Goal: Transaction & Acquisition: Purchase product/service

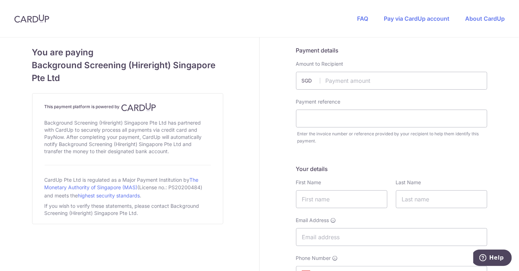
click at [356, 83] on input "text" at bounding box center [391, 81] width 191 height 18
click at [342, 81] on input "text" at bounding box center [391, 81] width 191 height 18
paste input "119.90"
type input "119.90"
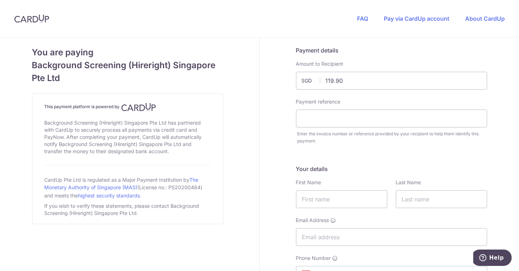
click at [387, 122] on input "text" at bounding box center [391, 118] width 191 height 18
click at [335, 117] on input "text" at bounding box center [391, 118] width 191 height 18
paste input "7030-INV00011641"
type input "7030-INV00011641"
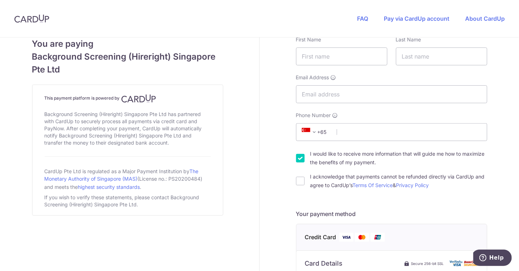
scroll to position [107, 0]
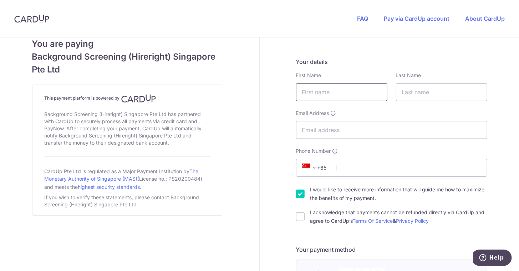
click at [350, 93] on input "text" at bounding box center [341, 92] width 91 height 18
type input "[PERSON_NAME]"
type input "Yau"
type input "[PERSON_NAME][EMAIL_ADDRESS][PERSON_NAME][DOMAIN_NAME]"
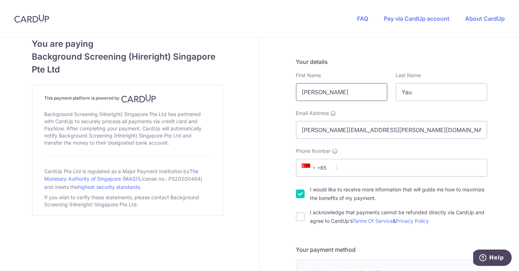
select select "65"
type input "89383004"
type input "609930"
type input "2 [GEOGRAPHIC_DATA], #04-06 The Strategy (Tower 1)"
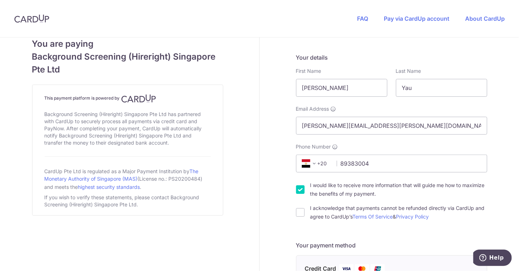
scroll to position [110, 0]
click at [310, 163] on span at bounding box center [314, 164] width 9 height 9
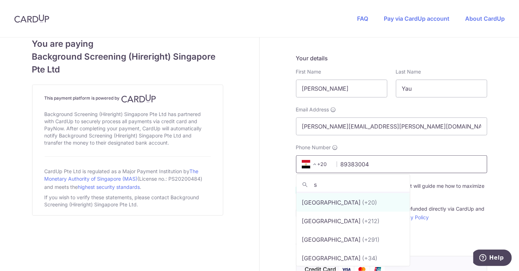
scroll to position [0, 0]
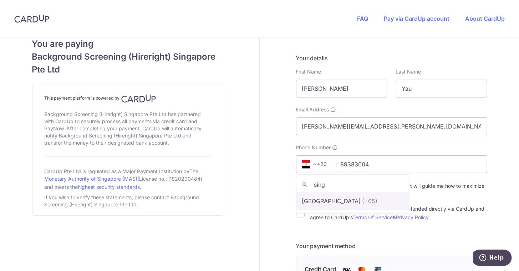
type input "sing"
select select "199"
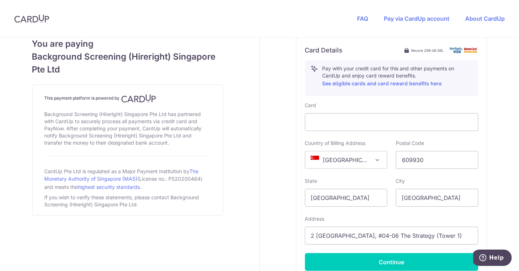
scroll to position [356, 0]
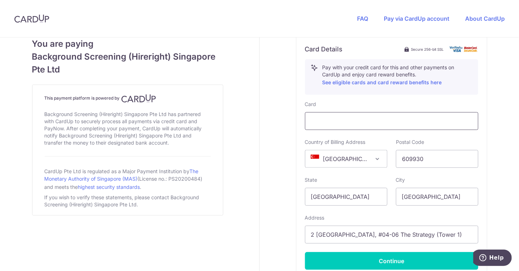
click at [383, 125] on div at bounding box center [391, 121] width 173 height 18
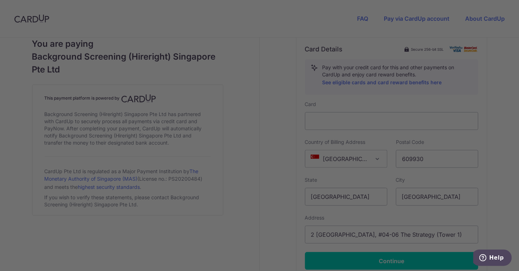
click at [479, 84] on div at bounding box center [262, 136] width 524 height 273
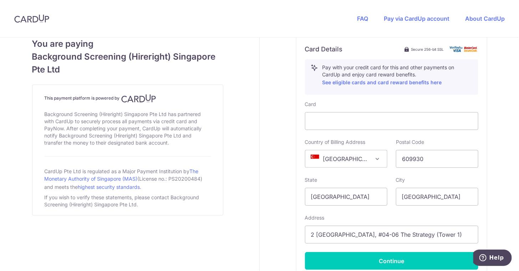
click at [416, 98] on div "Card Details Secure 256-bit SSL Pay with your credit card for this and other pa…" at bounding box center [391, 157] width 173 height 225
click at [498, 194] on div "Payment details Amount to Recipient 119.90 SGD Payment reference 7030-INV000116…" at bounding box center [390, 10] width 263 height 658
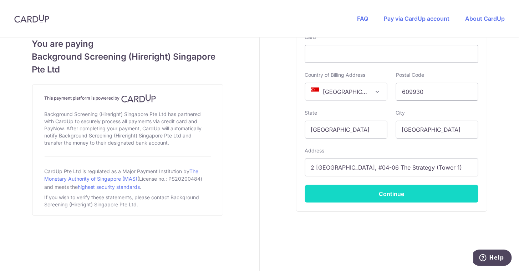
click at [399, 197] on button "Continue" at bounding box center [391, 194] width 173 height 18
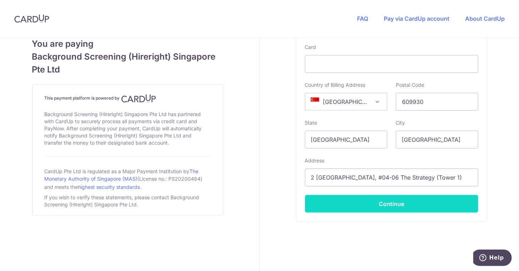
scroll to position [169, 0]
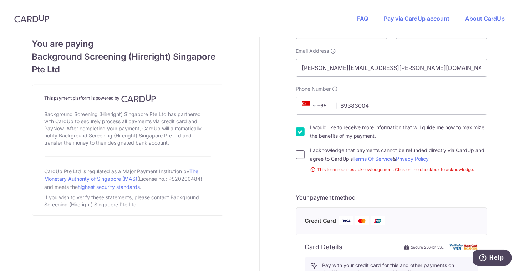
click at [299, 155] on input "I acknowledge that payments cannot be refunded directly via CardUp and agree to…" at bounding box center [300, 154] width 9 height 9
checkbox input "true"
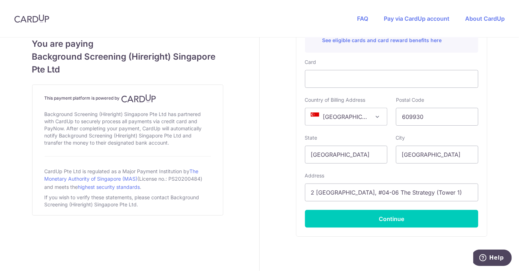
scroll to position [423, 0]
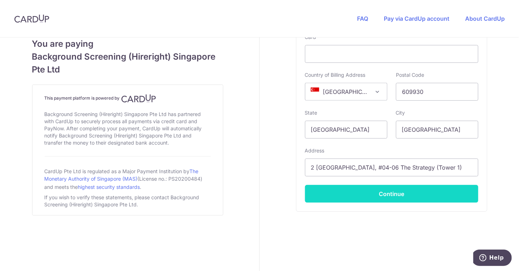
click at [385, 196] on button "Continue" at bounding box center [391, 194] width 173 height 18
type input "**** 8096"
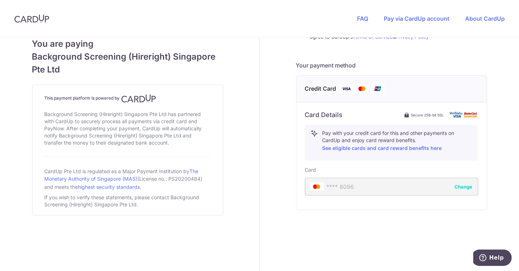
scroll to position [289, 0]
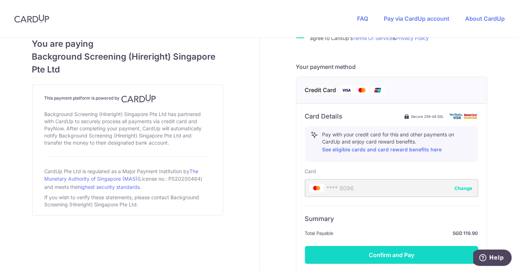
click at [402, 250] on button "Confirm and Pay" at bounding box center [391, 255] width 173 height 18
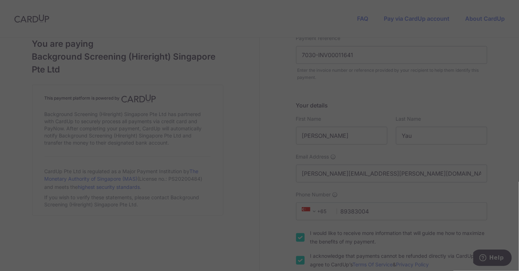
scroll to position [40, 0]
